Goal: Check status: Check status

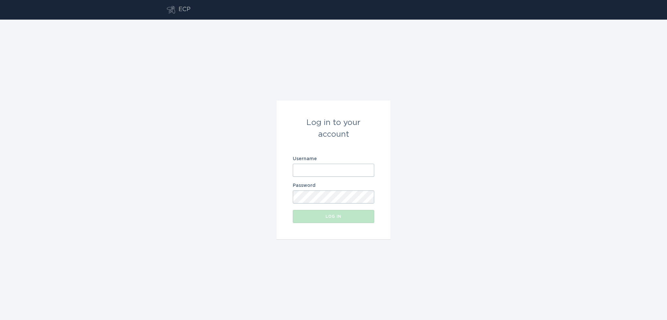
click at [327, 170] on input "Username" at bounding box center [333, 170] width 81 height 13
click at [497, 245] on div "Log in to your account Username Password Log in" at bounding box center [333, 170] width 667 height 300
click at [317, 173] on input "Username" at bounding box center [333, 170] width 81 height 13
click at [322, 169] on input "Username" at bounding box center [333, 170] width 81 height 13
click at [318, 172] on input "Username" at bounding box center [333, 170] width 81 height 13
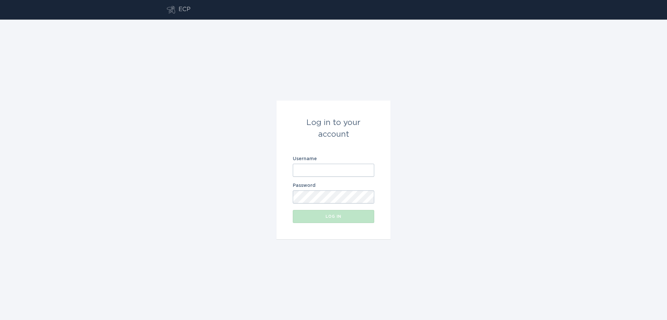
click at [329, 170] on input "Username" at bounding box center [333, 170] width 81 height 13
paste input "[EMAIL_ADDRESS][DOMAIN_NAME]"
type input "[EMAIL_ADDRESS][DOMAIN_NAME]"
click at [316, 220] on button "Log in" at bounding box center [333, 216] width 81 height 13
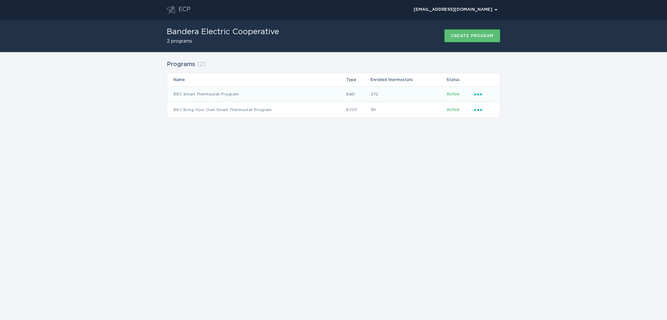
click at [217, 92] on td "BEC Smart Thermostat Program" at bounding box center [256, 94] width 179 height 16
click at [220, 110] on td "BEC Bring Your Own Smart Thermostat Program" at bounding box center [256, 110] width 179 height 16
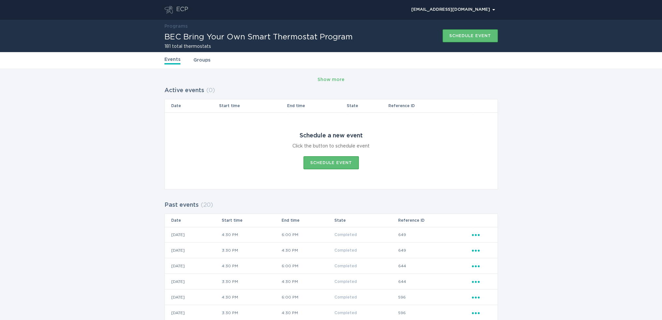
click at [202, 61] on link "Groups" at bounding box center [201, 60] width 17 height 7
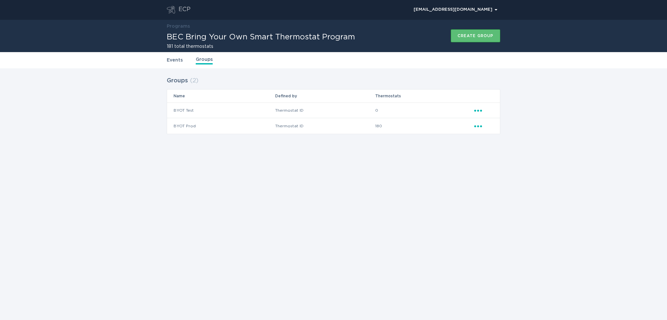
click at [479, 110] on icon "Popover menu" at bounding box center [478, 111] width 8 height 2
click at [395, 187] on div "ECP [EMAIL_ADDRESS][DOMAIN_NAME] Chevron Programs BEC Bring Your Own Smart Ther…" at bounding box center [333, 160] width 667 height 320
click at [181, 62] on link "Events" at bounding box center [175, 60] width 16 height 7
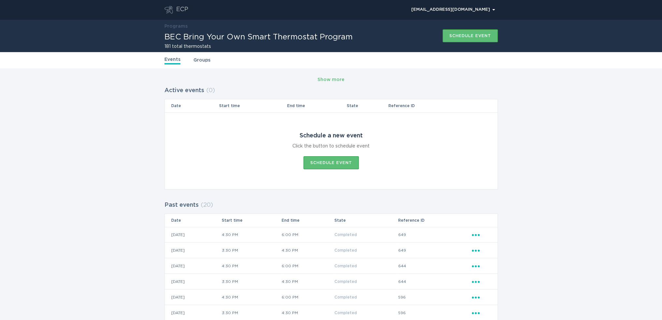
click at [474, 234] on icon "Ellipsis" at bounding box center [476, 234] width 9 height 6
click at [499, 247] on div "View event summary" at bounding box center [506, 245] width 68 height 15
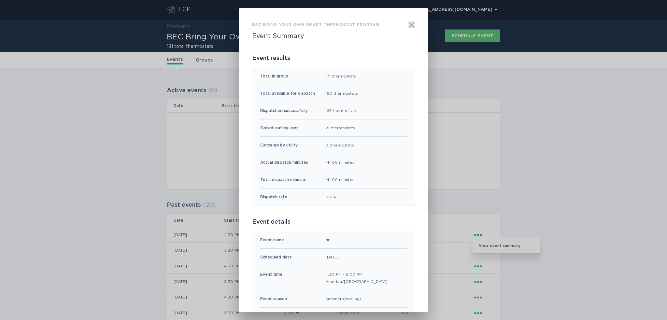
drag, startPoint x: 133, startPoint y: 251, endPoint x: 159, endPoint y: 230, distance: 33.6
click at [137, 249] on div "BEC Bring Your Own Smart Thermostat Program Event Summary Exit Event results To…" at bounding box center [333, 160] width 667 height 320
click at [413, 26] on div "BEC Bring Your Own Smart Thermostat Program Event Summary Exit Event results To…" at bounding box center [333, 160] width 189 height 304
click at [411, 25] on icon "Exit" at bounding box center [411, 25] width 7 height 7
